Goal: Check status

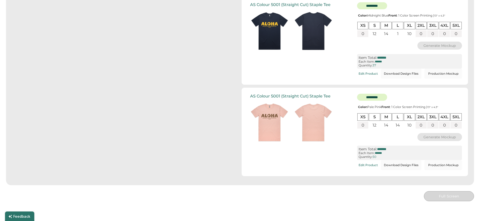
scroll to position [357, 0]
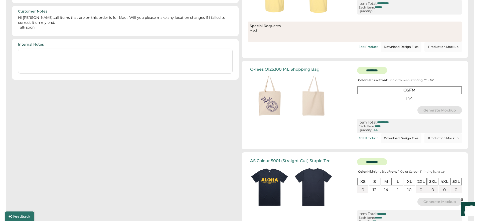
scroll to position [202, 0]
